Goal: Information Seeking & Learning: Learn about a topic

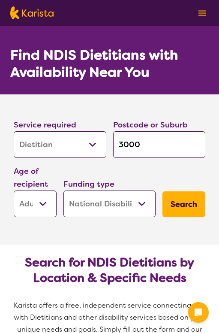
select select "Dietitian"
select select "AD"
select select "NDIS"
select select "Dietitian"
select select "AD"
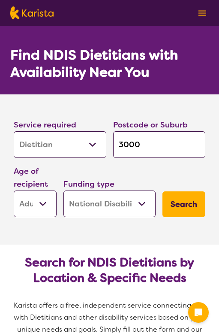
select select "NDIS"
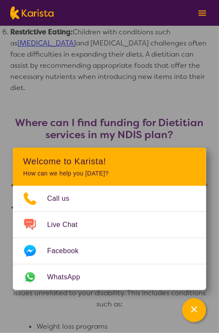
scroll to position [708, 0]
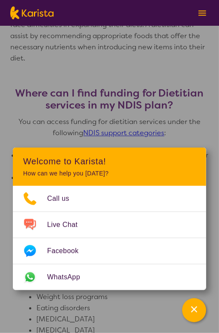
click at [93, 87] on h3 "Where can I find funding for Dietitian services in my NDIS plan?" at bounding box center [109, 99] width 199 height 24
click at [186, 306] on div "Channel Menu" at bounding box center [194, 310] width 17 height 19
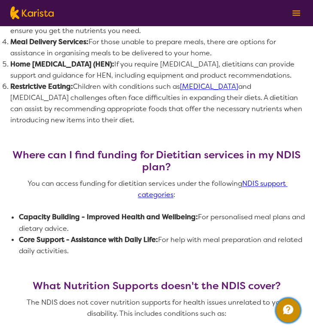
scroll to position [552, 0]
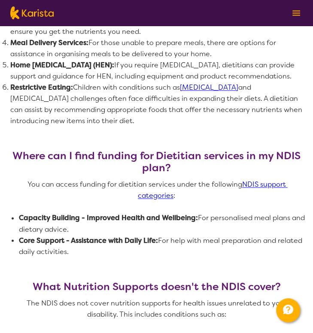
click at [153, 196] on link "NDIS support categories" at bounding box center [213, 190] width 150 height 20
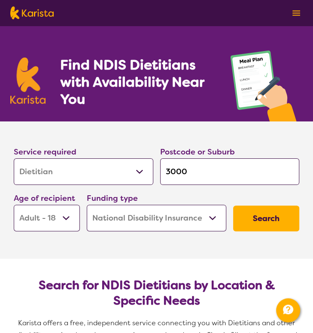
scroll to position [0, 0]
click at [171, 165] on input "3000" at bounding box center [229, 171] width 139 height 27
drag, startPoint x: 171, startPoint y: 165, endPoint x: 182, endPoint y: 169, distance: 11.1
click at [182, 169] on input "3000" at bounding box center [229, 171] width 139 height 27
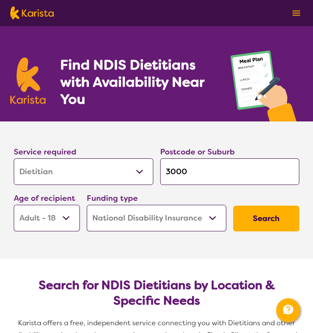
click at [182, 169] on input "3000" at bounding box center [229, 171] width 139 height 27
click at [182, 168] on input "3000" at bounding box center [229, 171] width 139 height 27
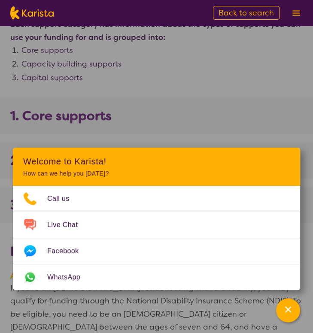
scroll to position [550, 0]
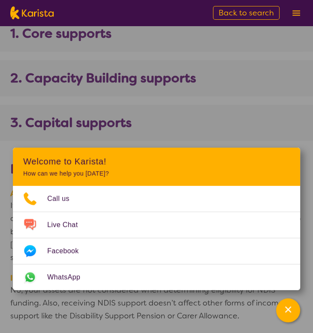
click at [123, 115] on b "3. Capital supports" at bounding box center [70, 122] width 121 height 15
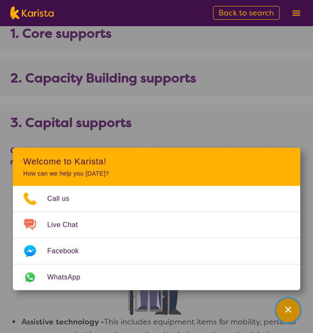
click at [296, 310] on div "Channel Menu" at bounding box center [287, 310] width 17 height 19
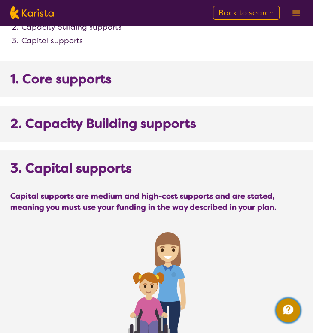
scroll to position [377, 0]
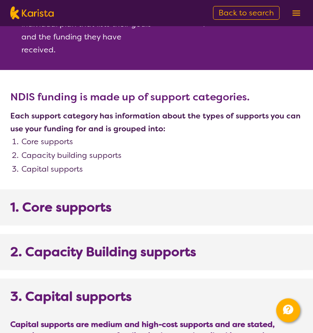
click at [79, 199] on b "1. Core supports" at bounding box center [60, 206] width 101 height 15
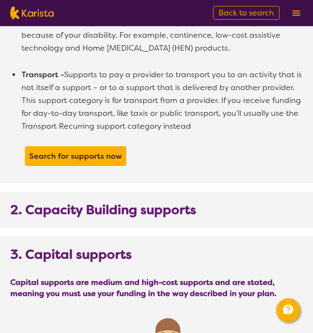
scroll to position [955, 0]
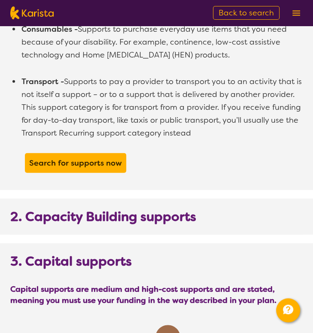
click at [73, 209] on b "2. Capacity Building supports" at bounding box center [103, 216] width 186 height 15
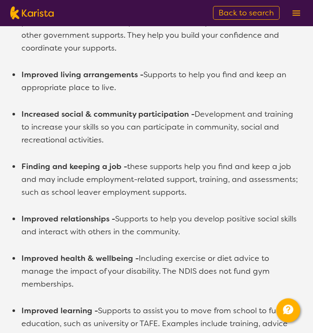
scroll to position [1477, 0]
